Goal: Navigation & Orientation: Find specific page/section

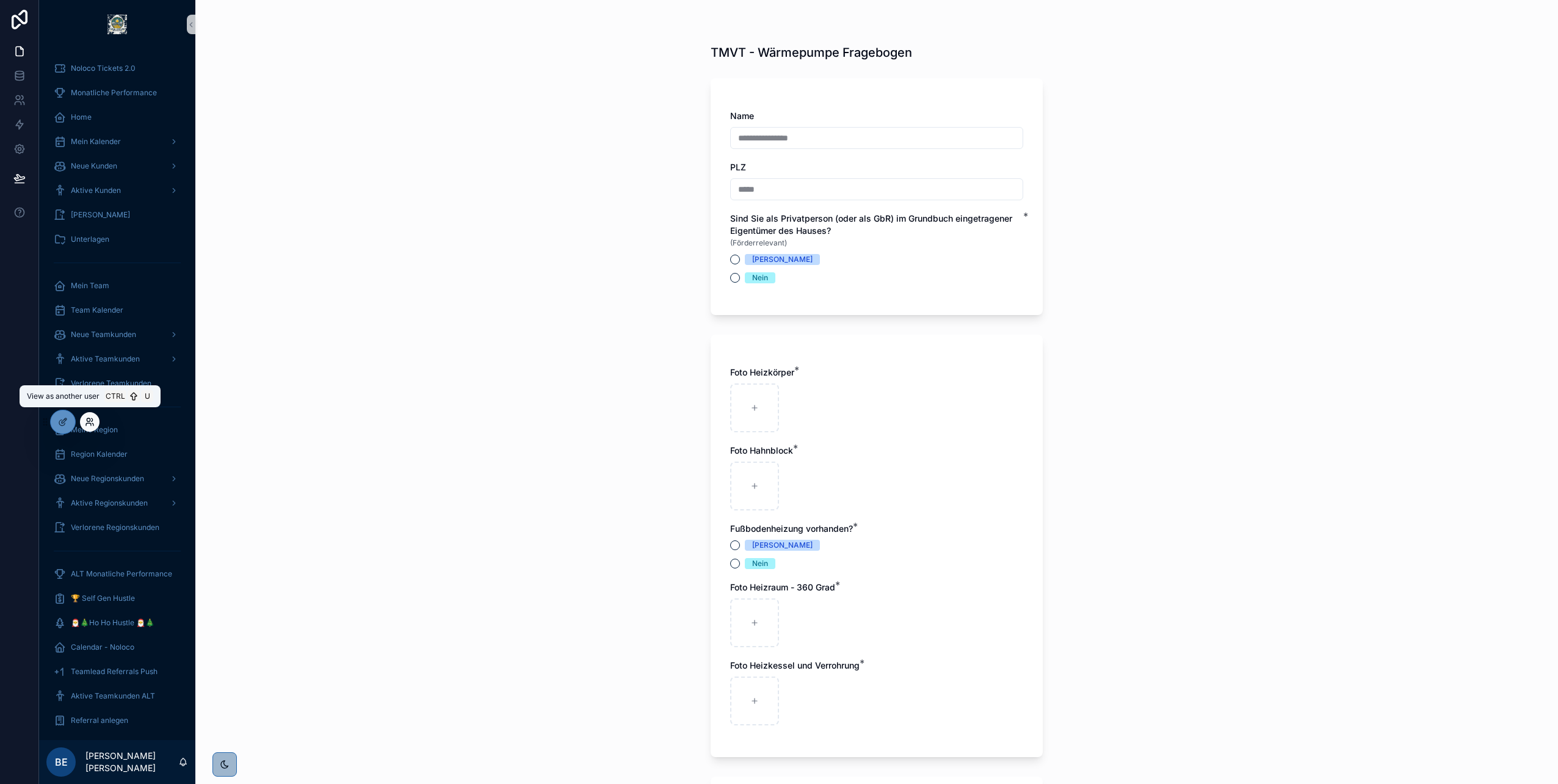
click at [88, 420] on icon at bounding box center [89, 422] width 9 height 9
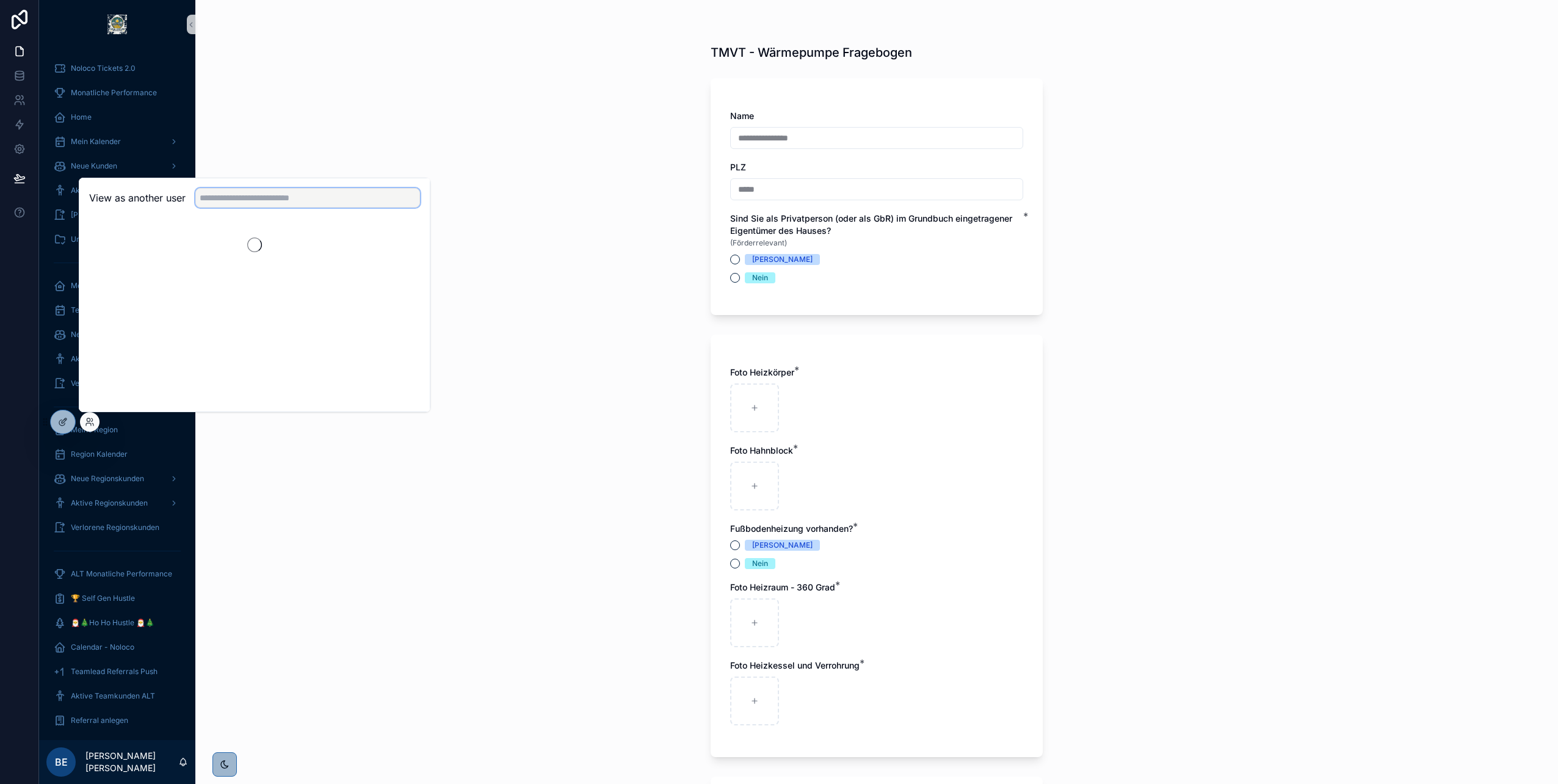
click at [253, 198] on input "text" at bounding box center [307, 197] width 224 height 20
type input "*****"
click at [400, 243] on button "Select" at bounding box center [404, 242] width 32 height 18
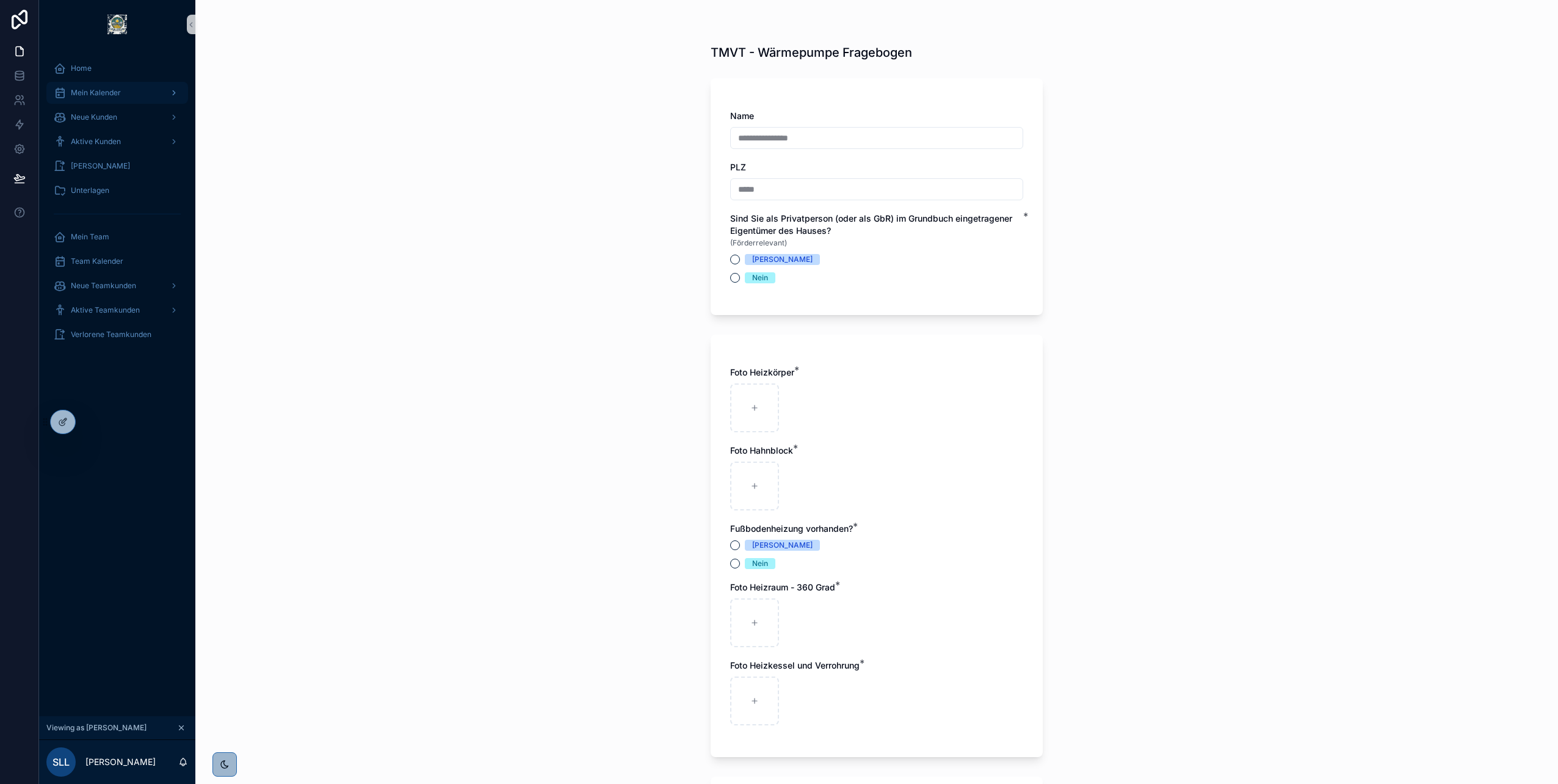
click at [121, 98] on div "Mein Kalender" at bounding box center [116, 92] width 127 height 20
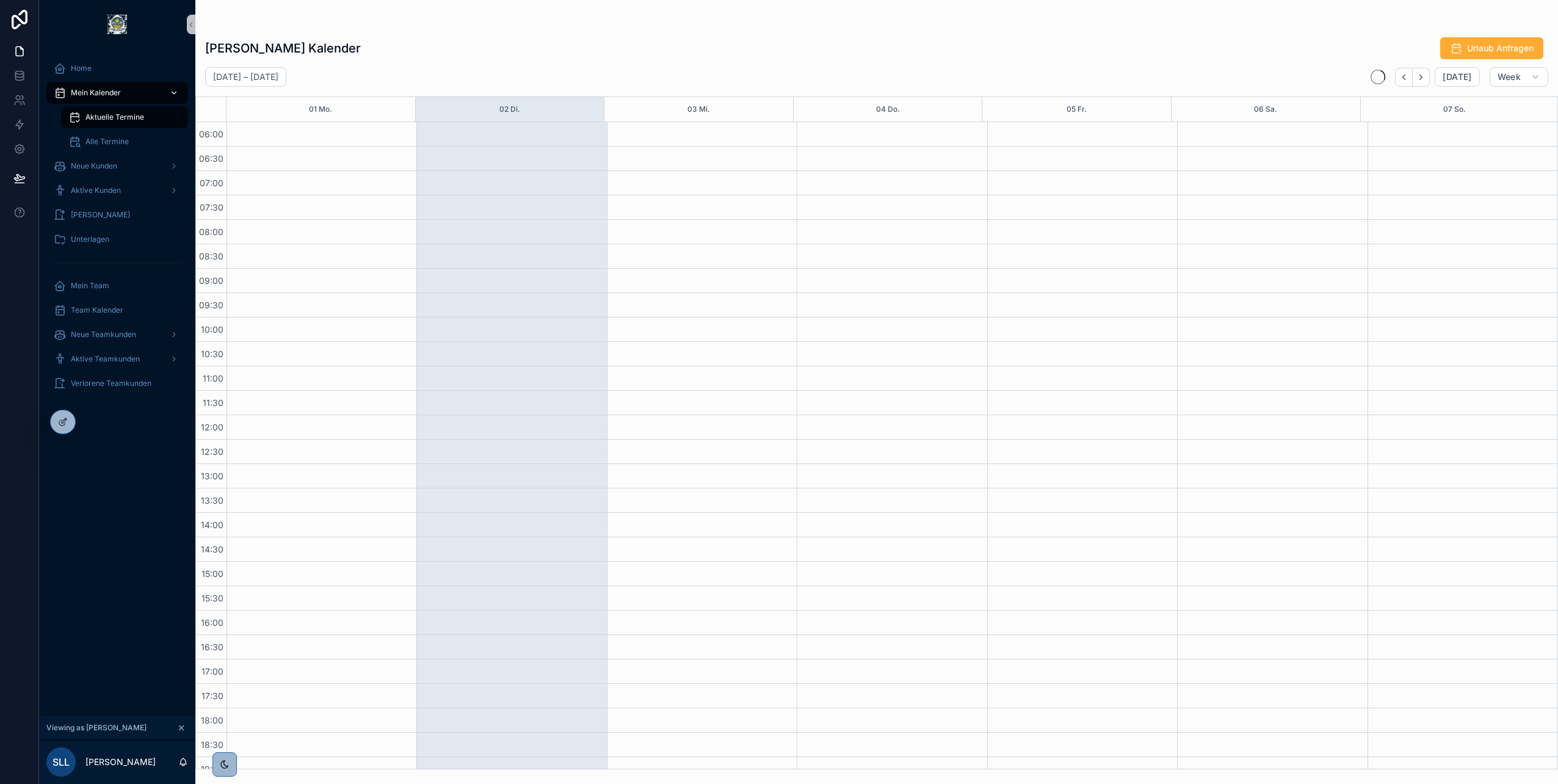
scroll to position [135, 0]
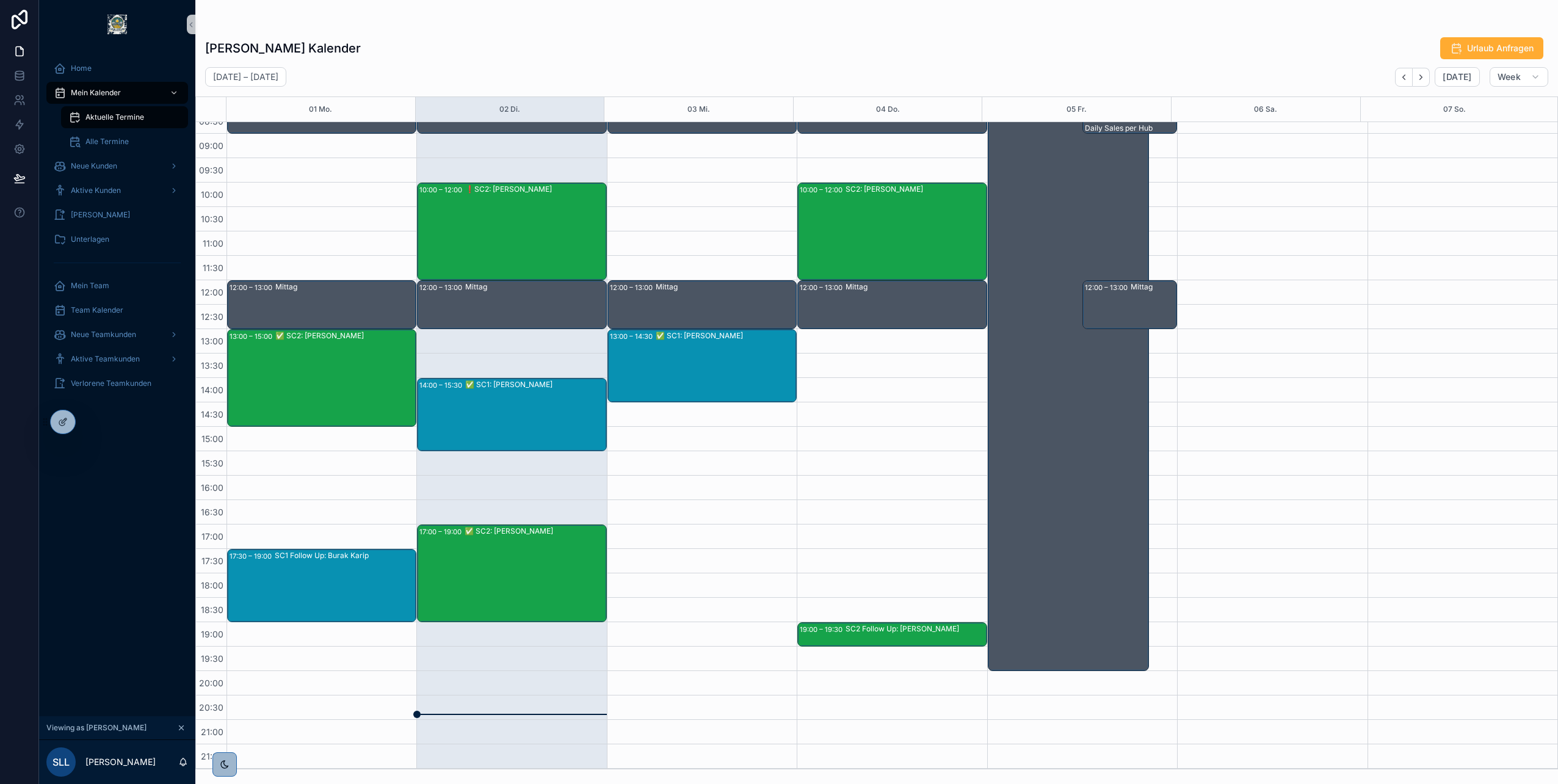
click at [507, 534] on div "✅ SC2: Elisa Zarbo" at bounding box center [535, 530] width 141 height 9
click at [645, 560] on span "Elisa Zarbo" at bounding box center [646, 562] width 59 height 9
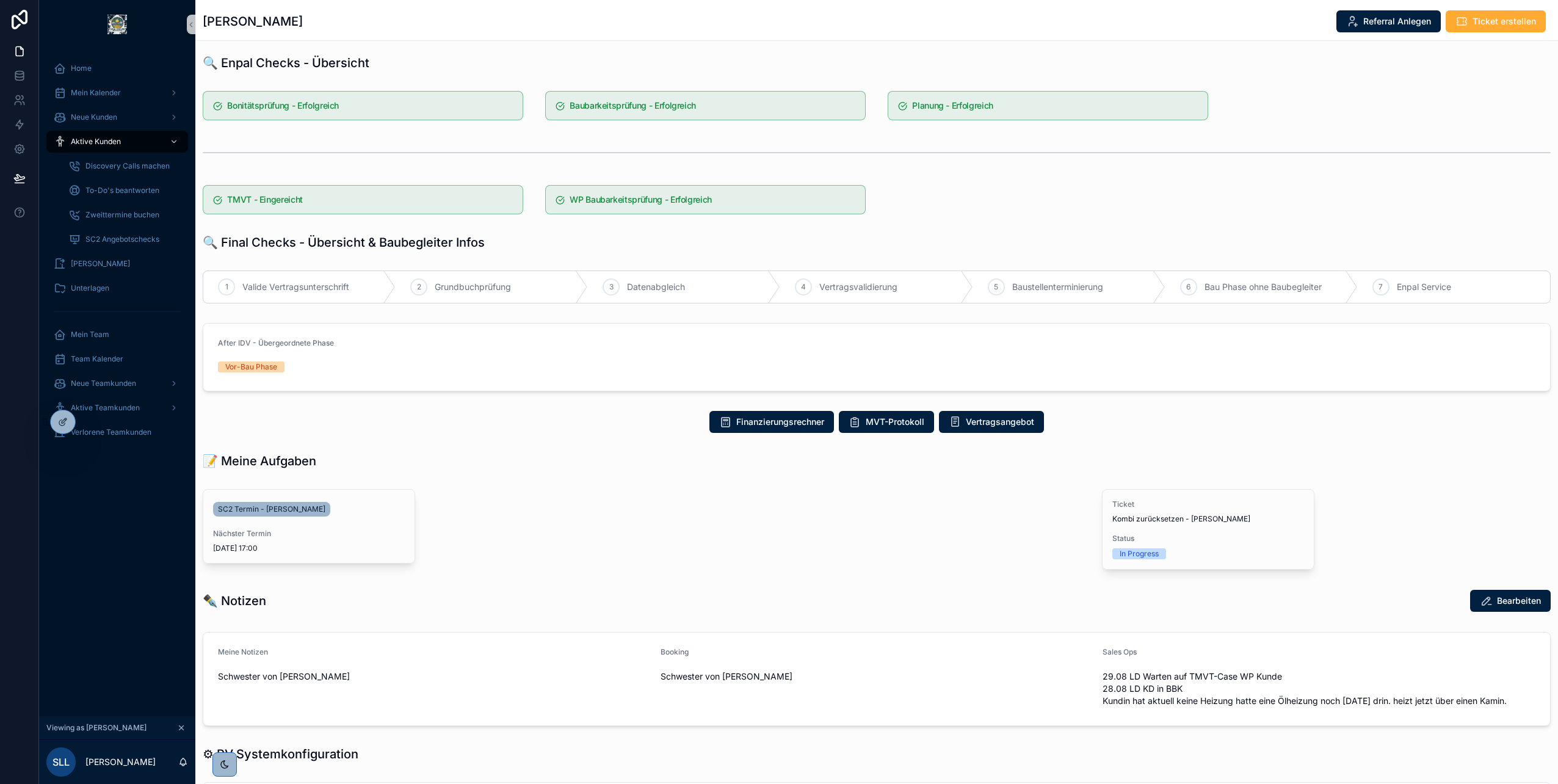
scroll to position [366, 0]
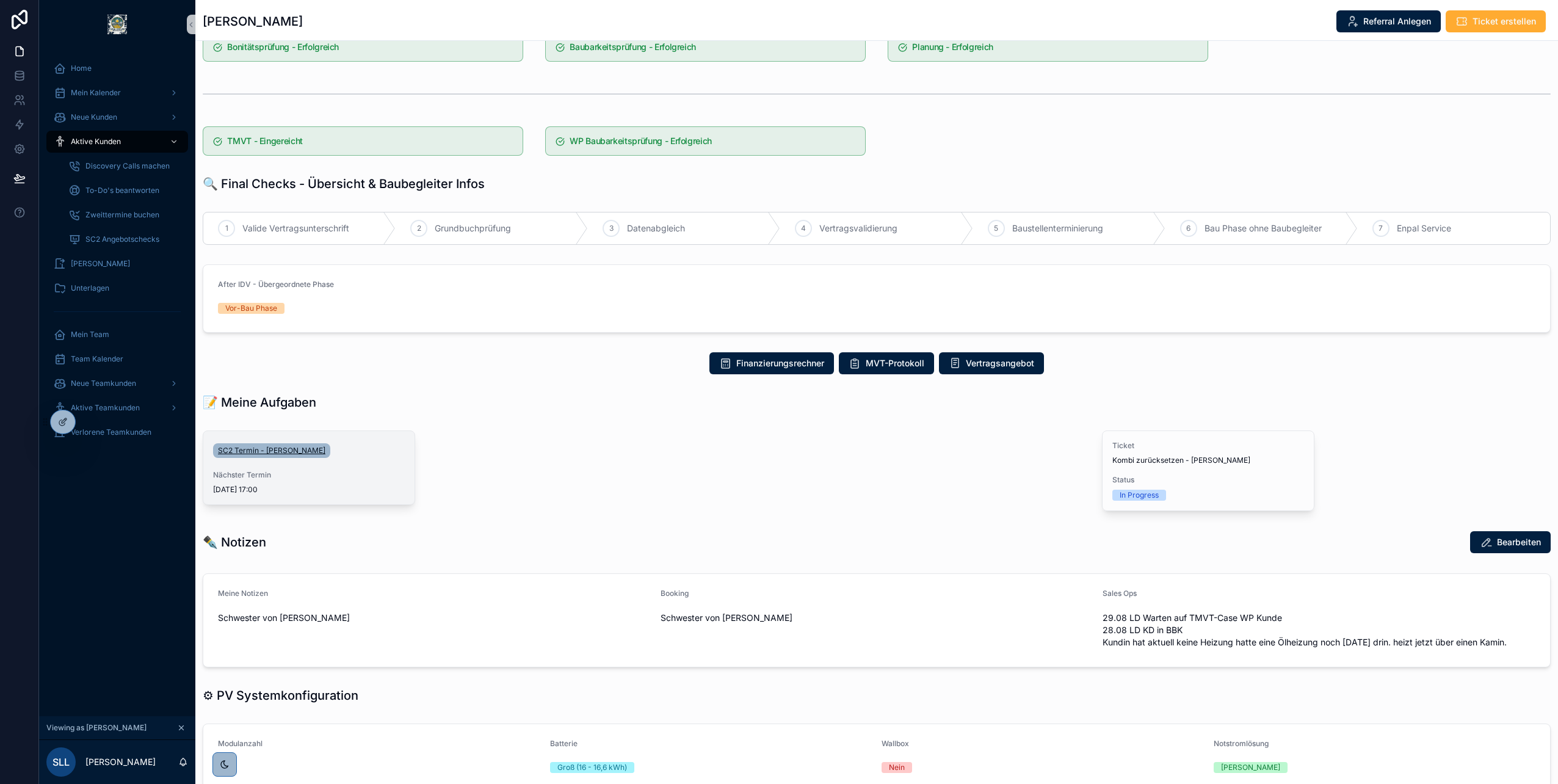
click at [263, 451] on span "SC2 Termin - Elisa Zarbo" at bounding box center [271, 451] width 107 height 9
